Goal: Information Seeking & Learning: Learn about a topic

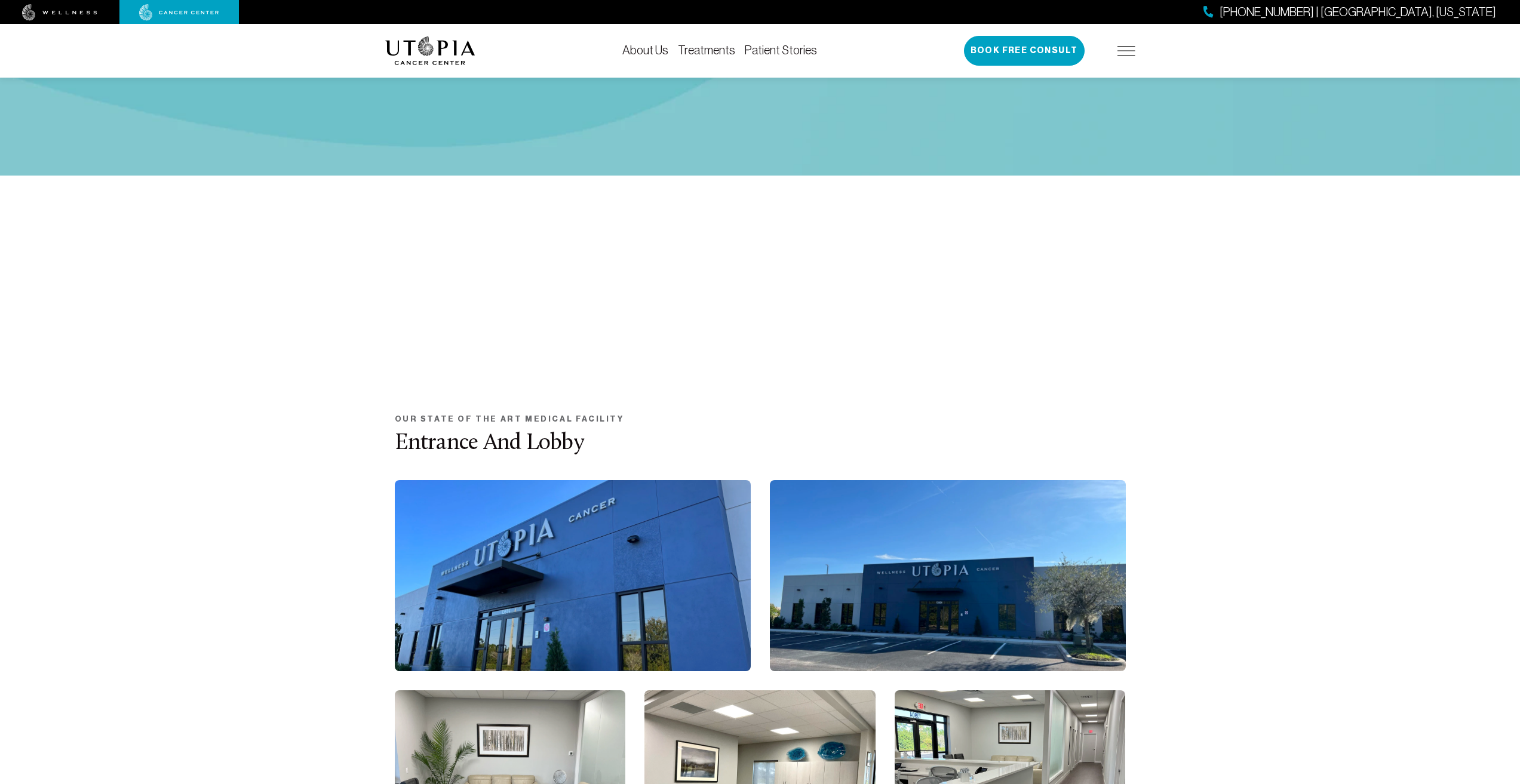
scroll to position [348, 0]
click at [622, 45] on link "About Us" at bounding box center [645, 50] width 46 height 13
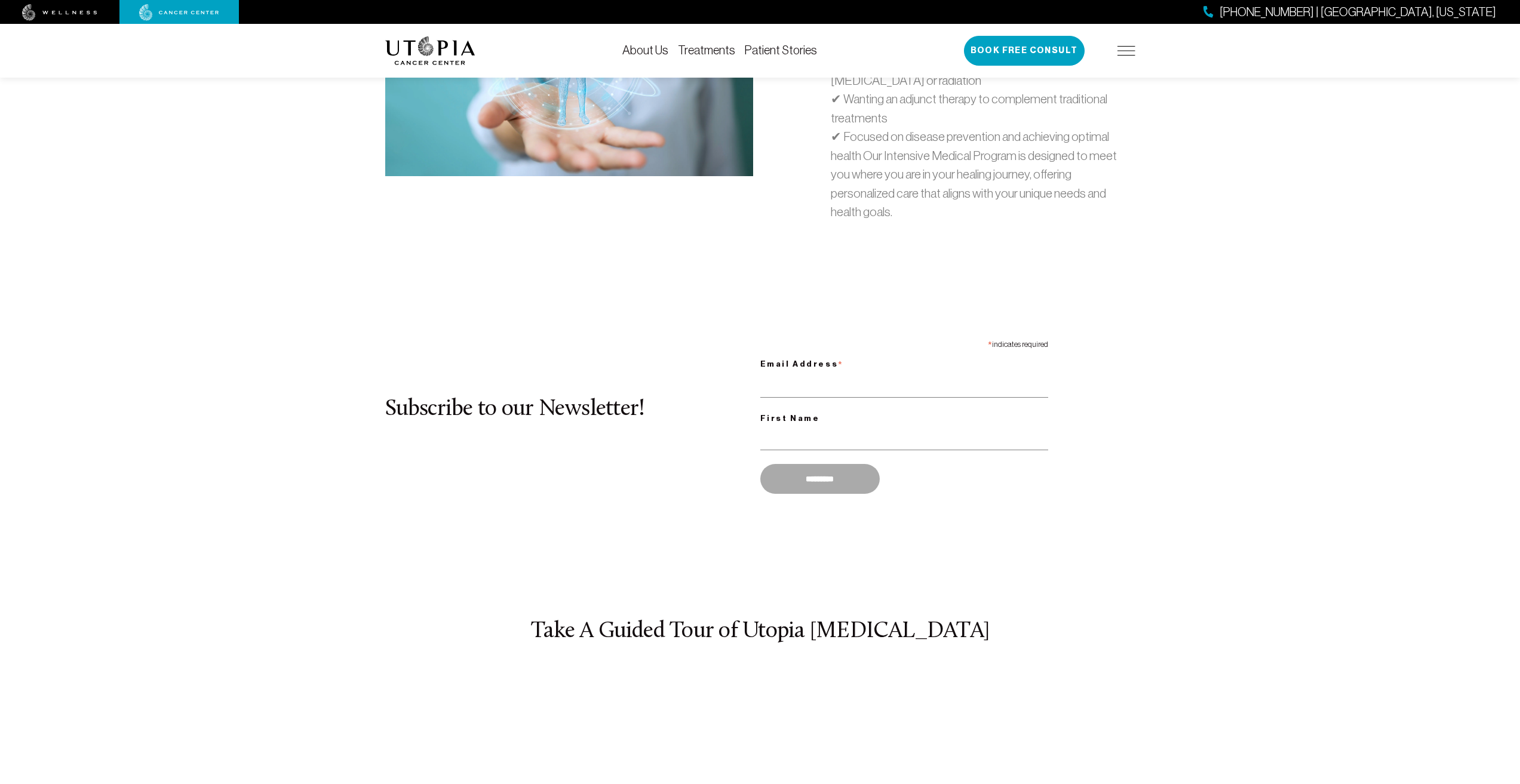
scroll to position [4104, 0]
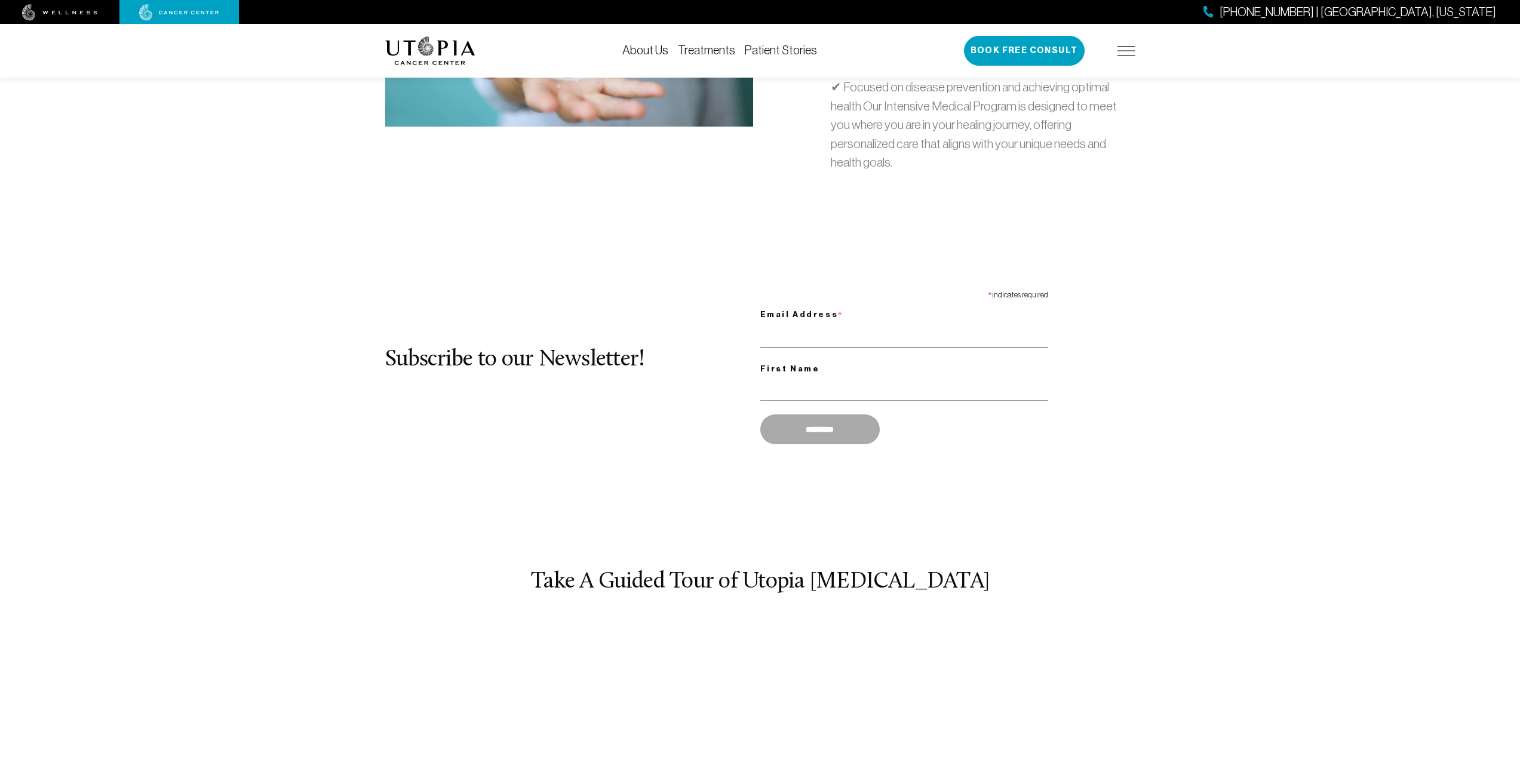
click at [817, 348] on input "Email Address *" at bounding box center [904, 336] width 288 height 25
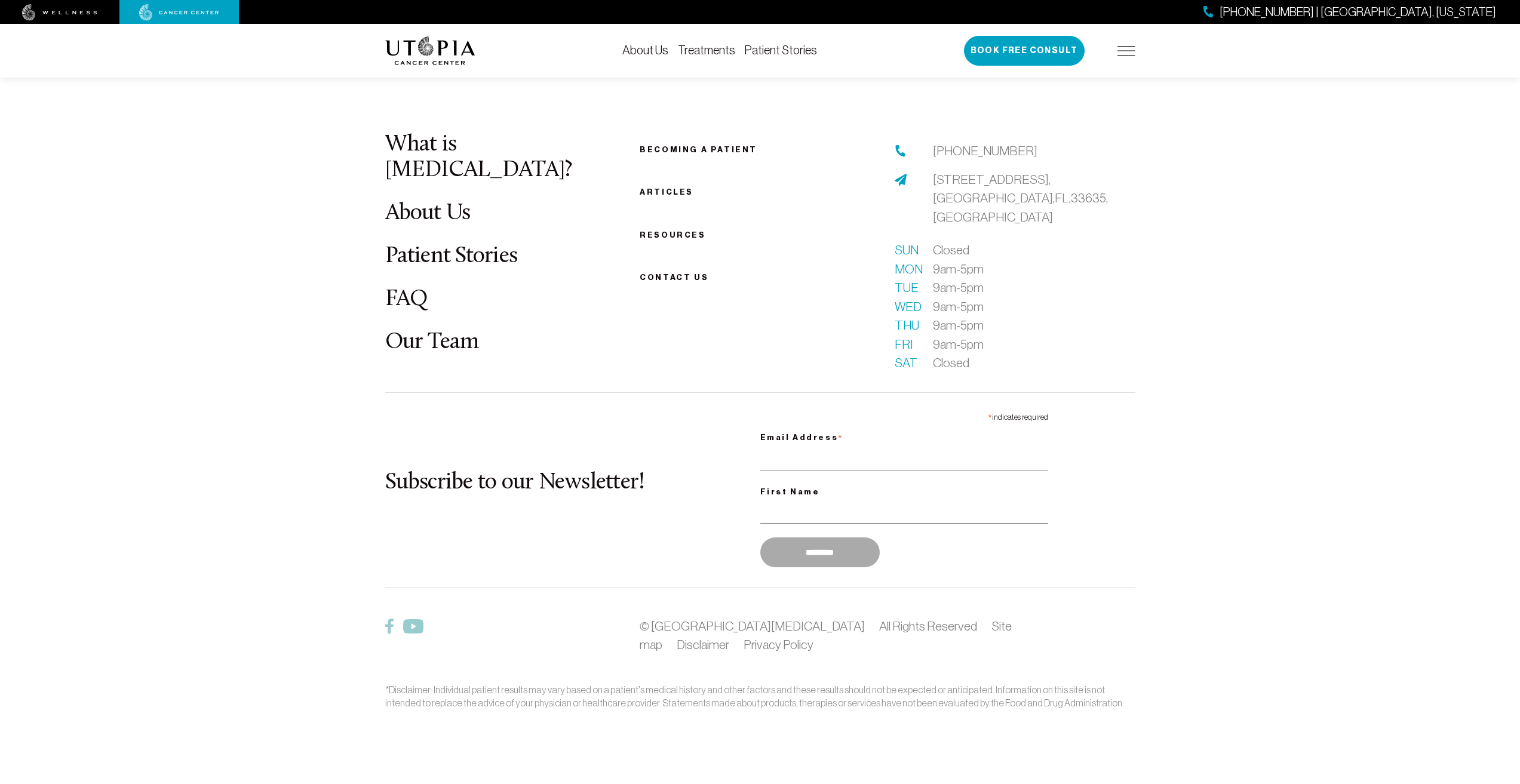
scroll to position [6564, 0]
type input "**********"
click at [789, 781] on footer "What is [MEDICAL_DATA]? About Us Patient Stories FAQ Our Team Becoming a patien…" at bounding box center [760, 420] width 1520 height 726
click at [817, 781] on footer "What is [MEDICAL_DATA]? About Us Patient Stories FAQ Our Team Becoming a patien…" at bounding box center [760, 420] width 1520 height 726
click at [789, 781] on footer "What is [MEDICAL_DATA]? About Us Patient Stories FAQ Our Team Becoming a patien…" at bounding box center [760, 420] width 1520 height 726
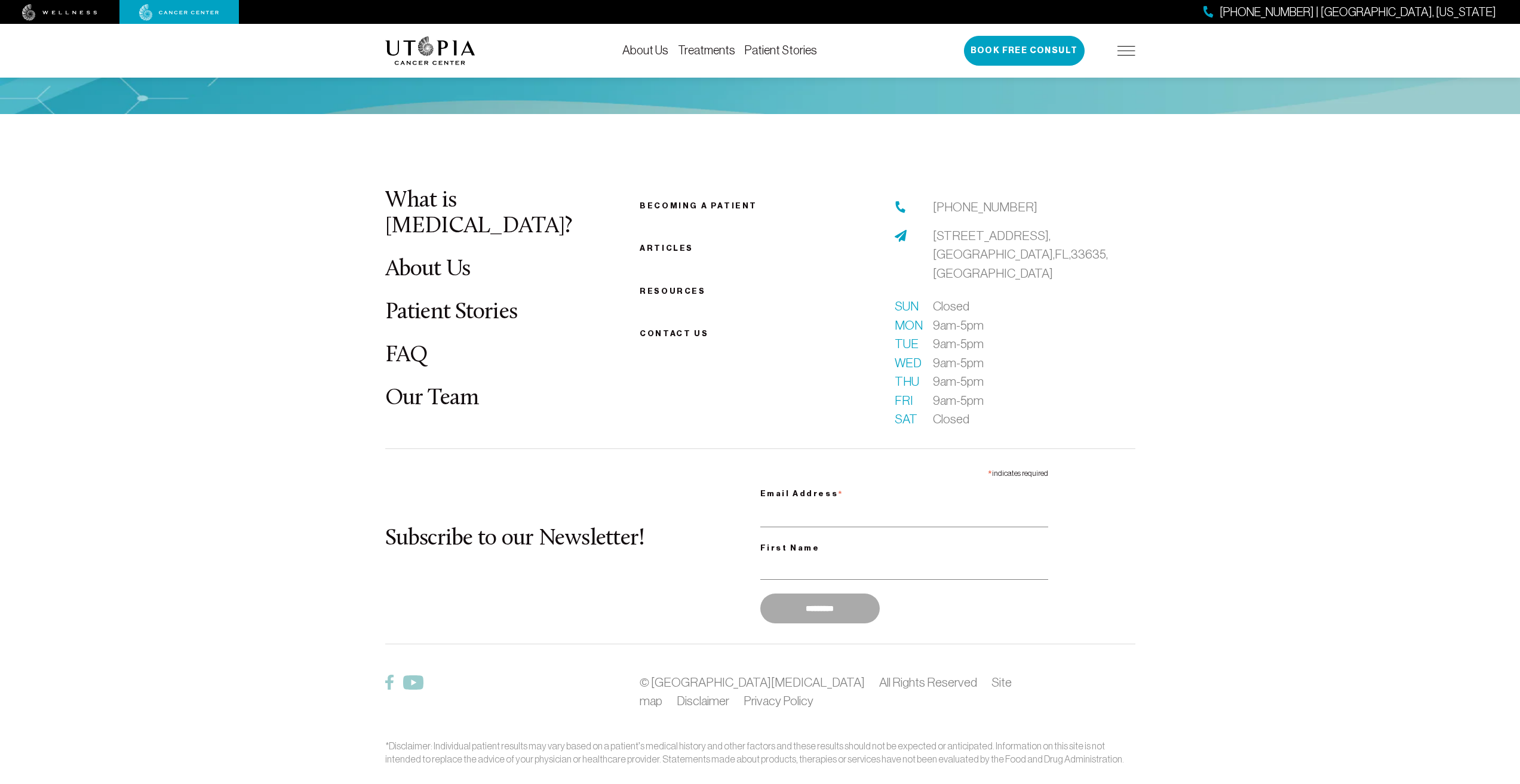
scroll to position [6217, 0]
